Goal: Task Accomplishment & Management: Use online tool/utility

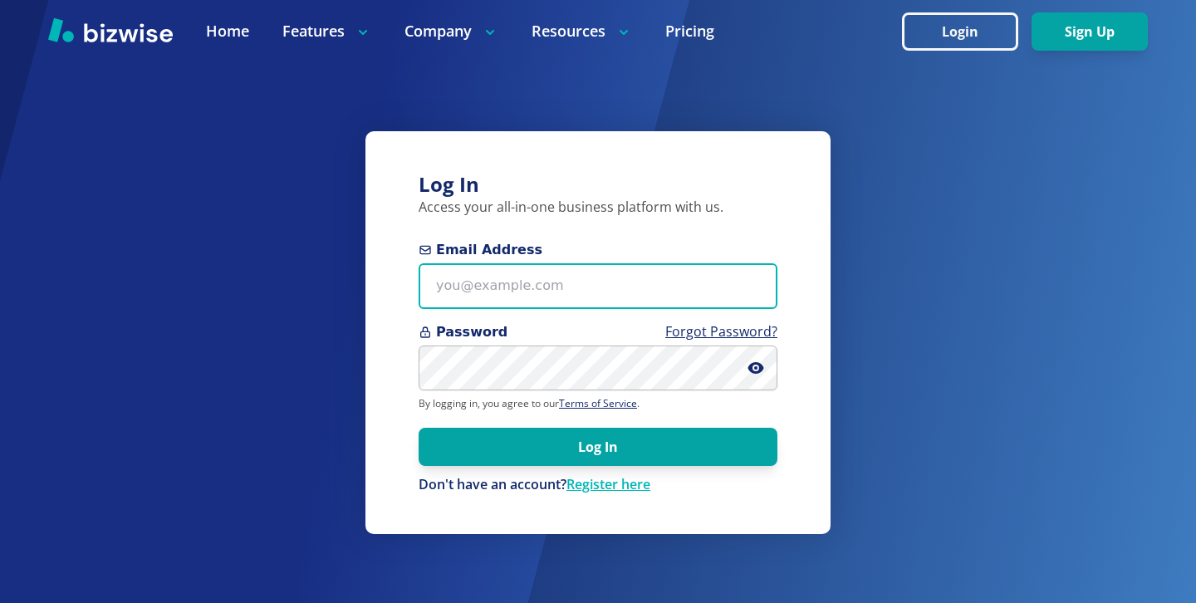
click at [547, 297] on input "Email Address" at bounding box center [598, 286] width 359 height 46
paste input "[EMAIL_ADDRESS][PERSON_NAME][DOMAIN_NAME]"
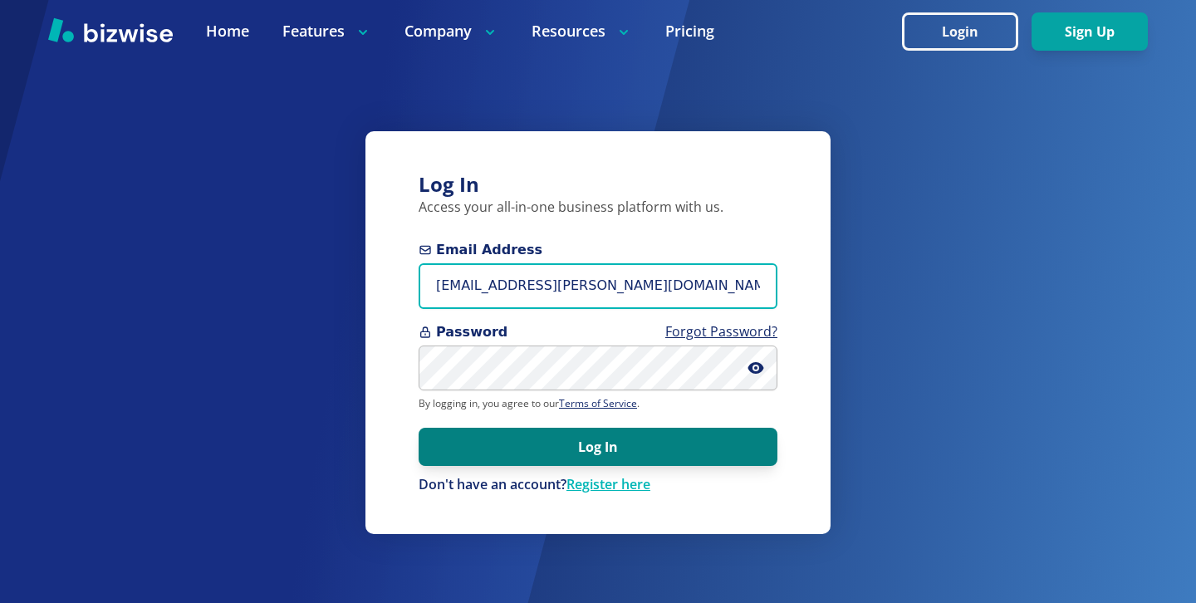
type input "[EMAIL_ADDRESS][PERSON_NAME][DOMAIN_NAME]"
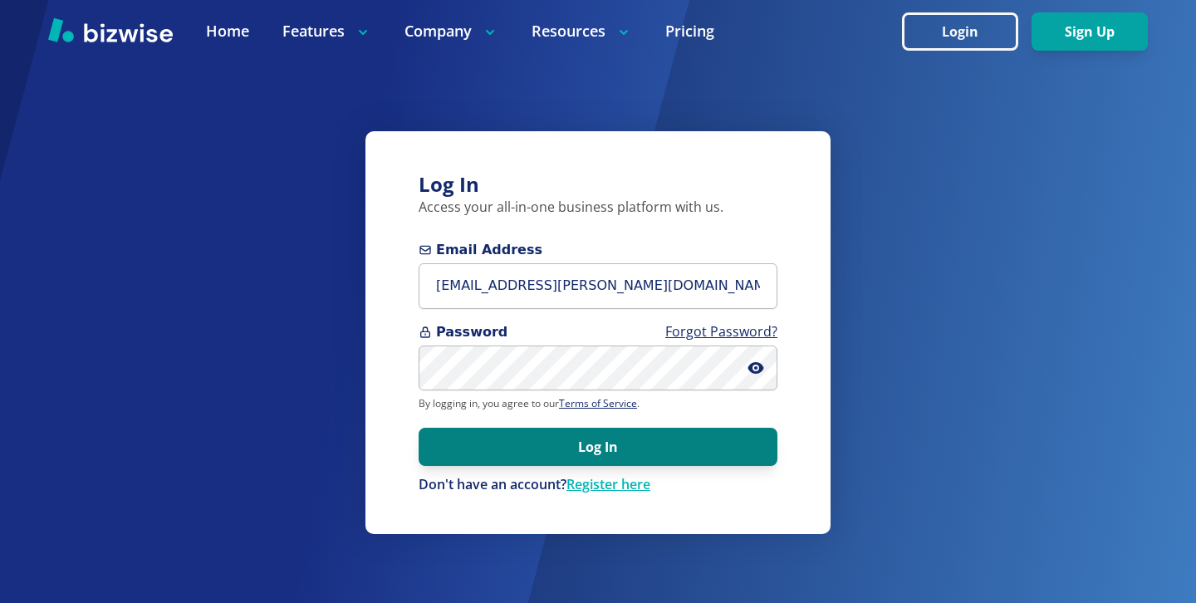
click at [575, 443] on button "Log In" at bounding box center [598, 447] width 359 height 38
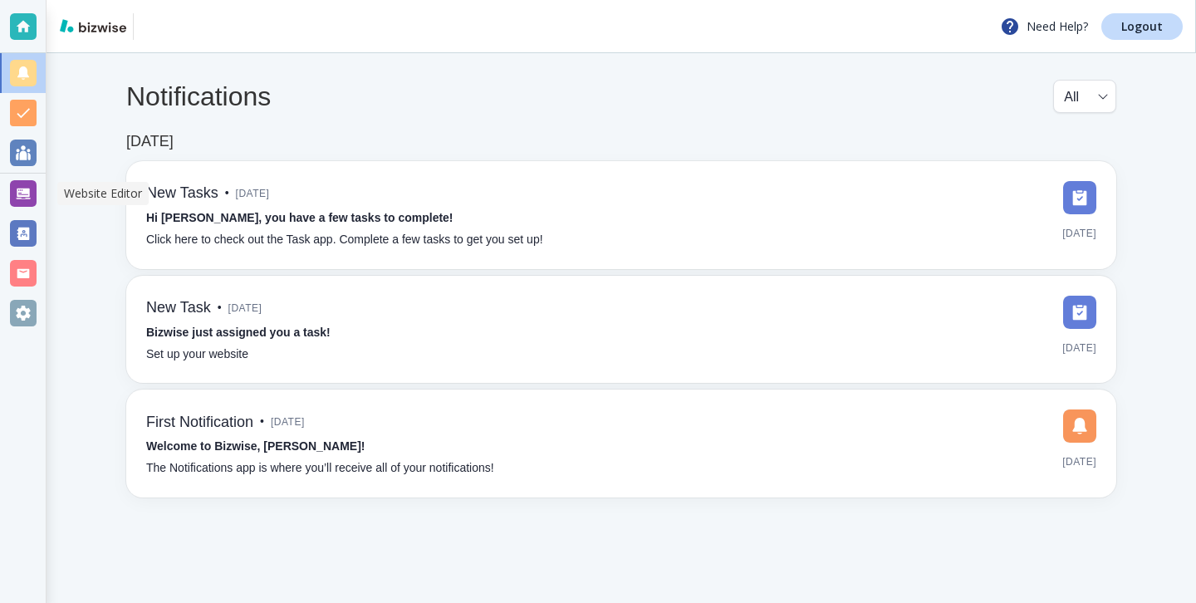
click at [7, 179] on div at bounding box center [23, 194] width 46 height 40
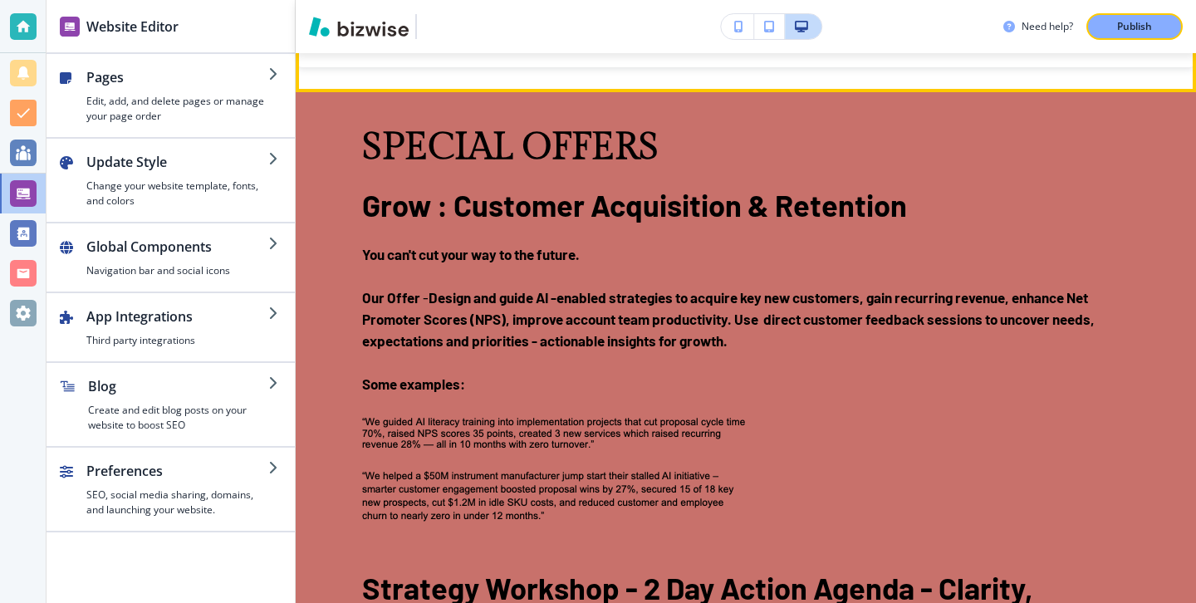
scroll to position [2854, 0]
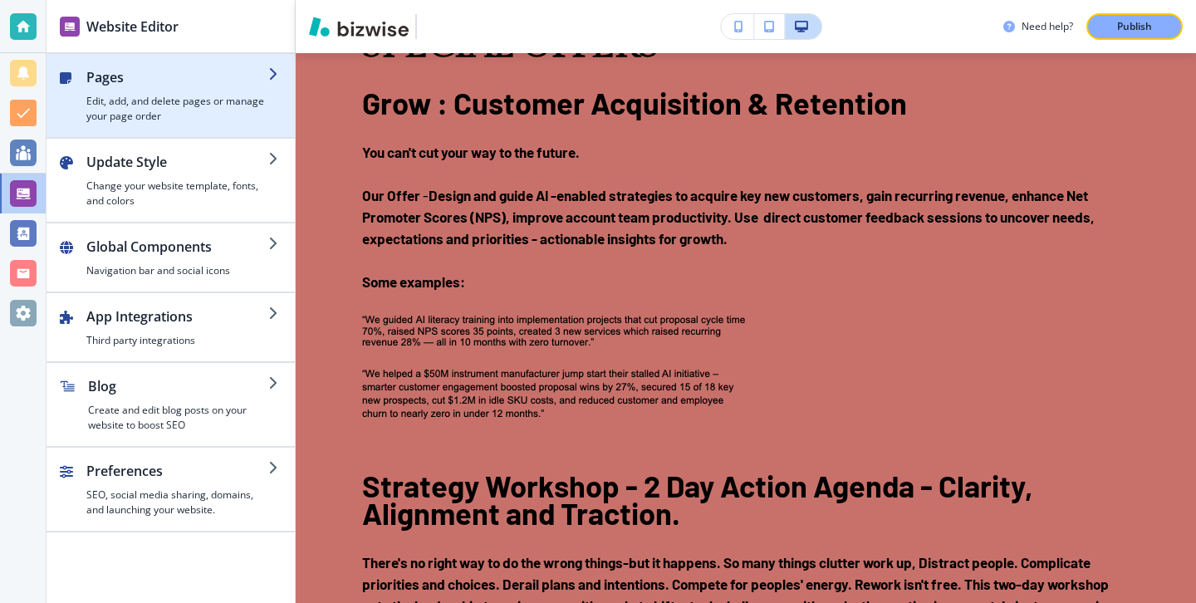
click at [197, 117] on h4 "Edit, add, and delete pages or manage your page order" at bounding box center [177, 109] width 182 height 30
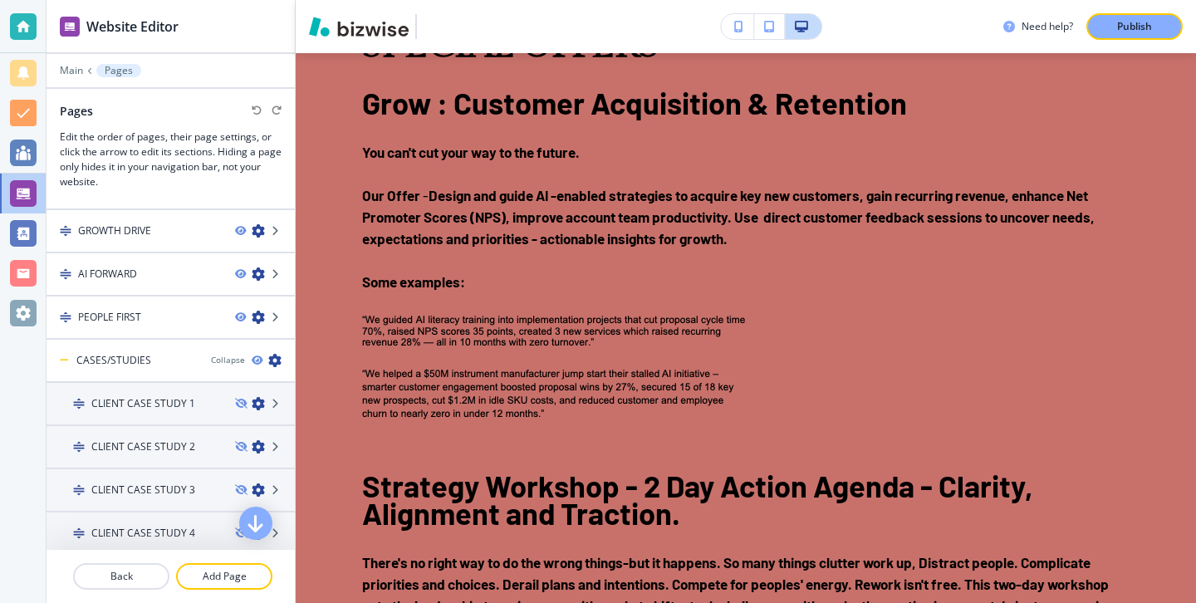
scroll to position [0, 0]
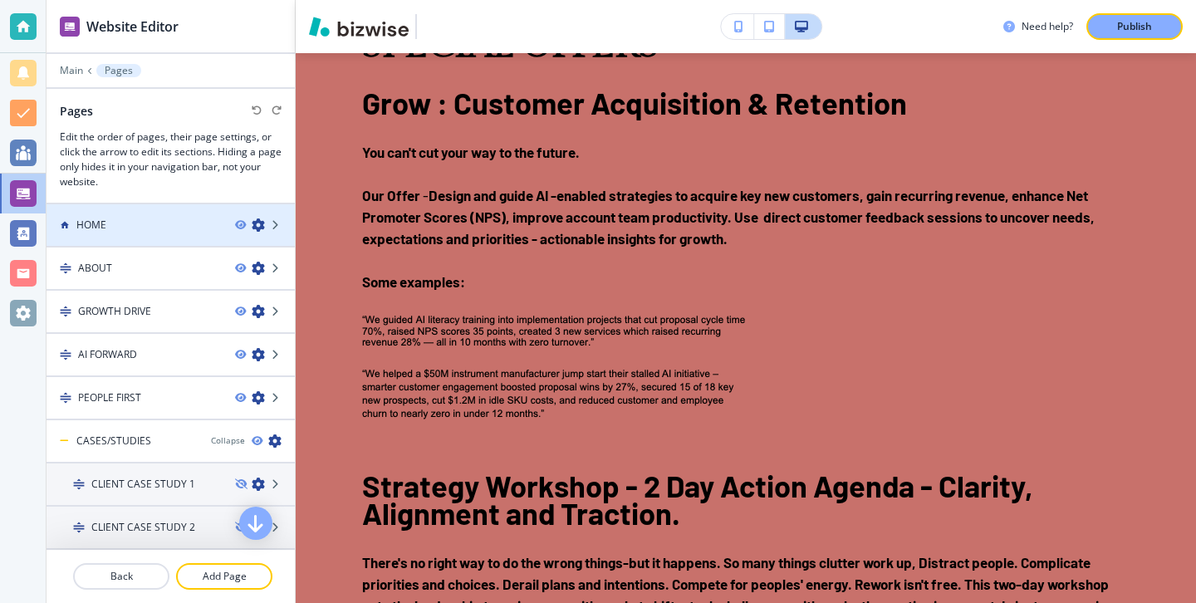
click at [177, 226] on div "HOME" at bounding box center [134, 225] width 175 height 15
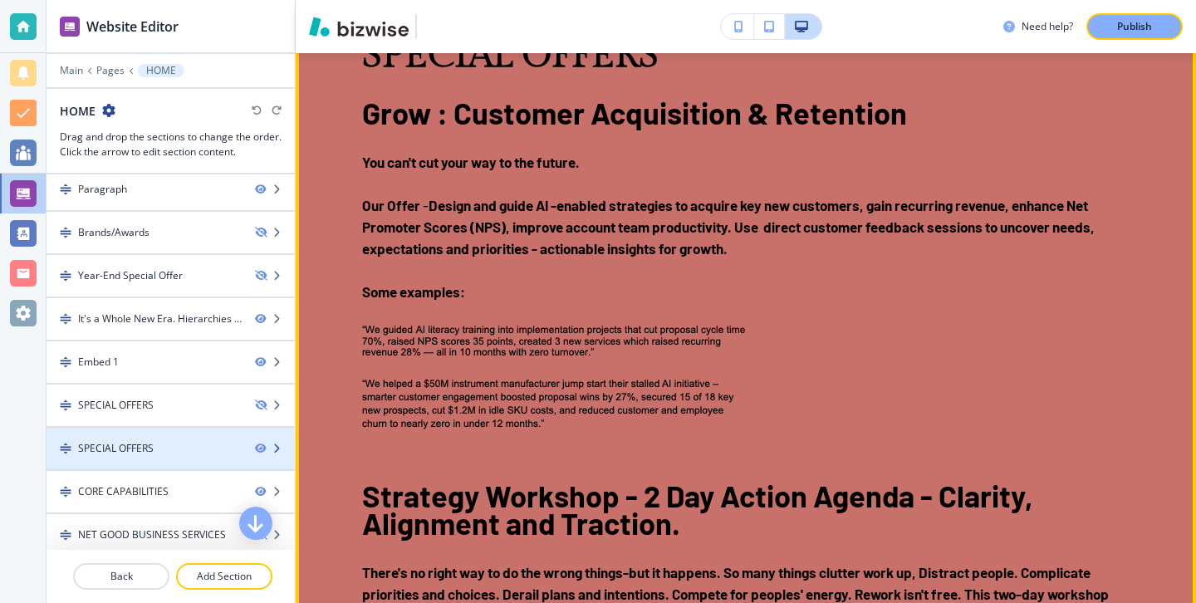
scroll to position [37, 0]
